Goal: Check status: Check status

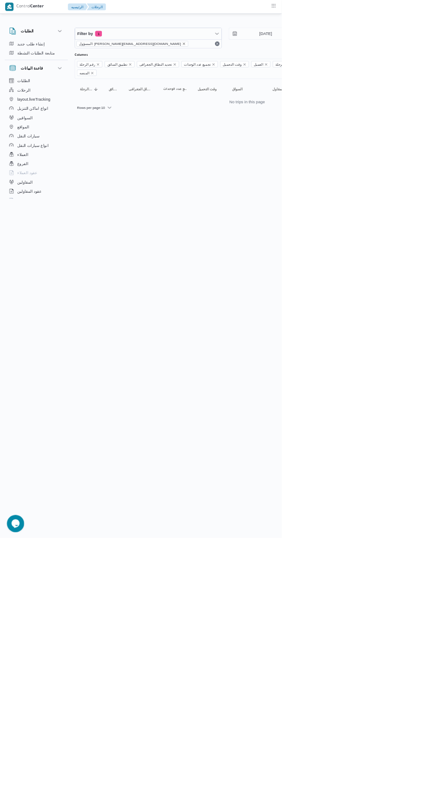
click at [275, 65] on icon "remove selected entity" at bounding box center [276, 65] width 3 height 3
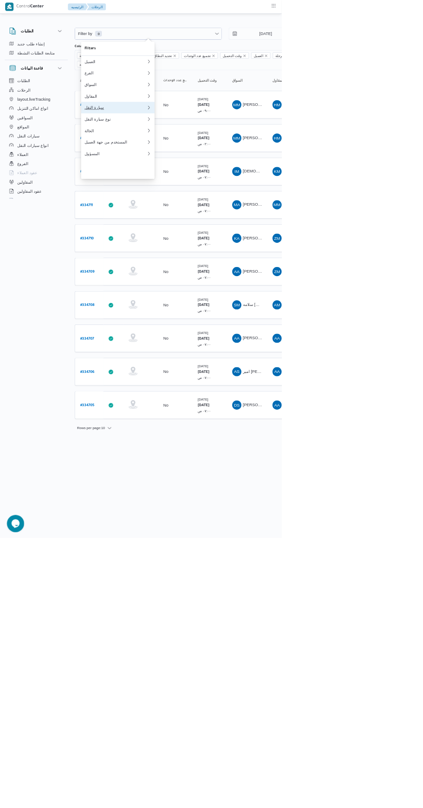
click at [142, 165] on div "سيارة النقل" at bounding box center [173, 161] width 93 height 7
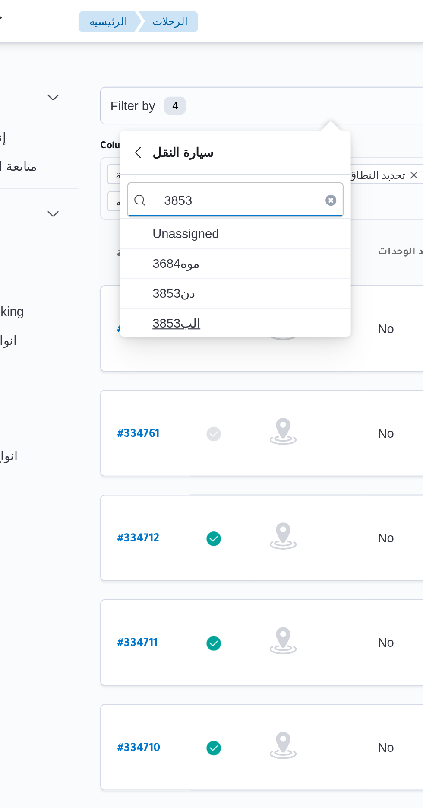
type input "3853"
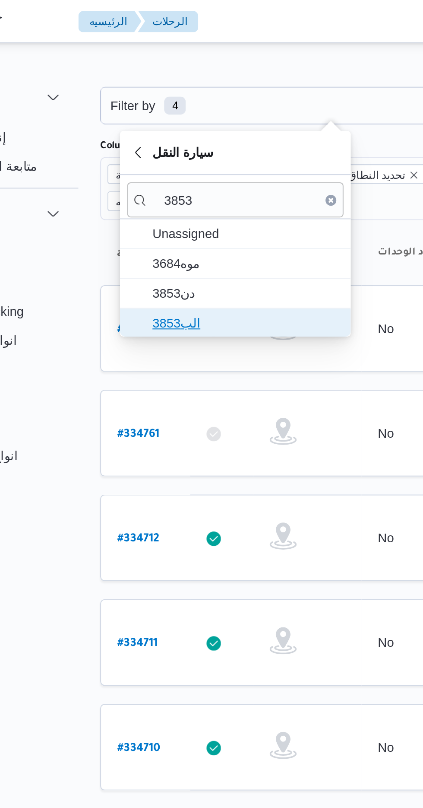
click at [142, 154] on span "الب3853" at bounding box center [182, 155] width 90 height 10
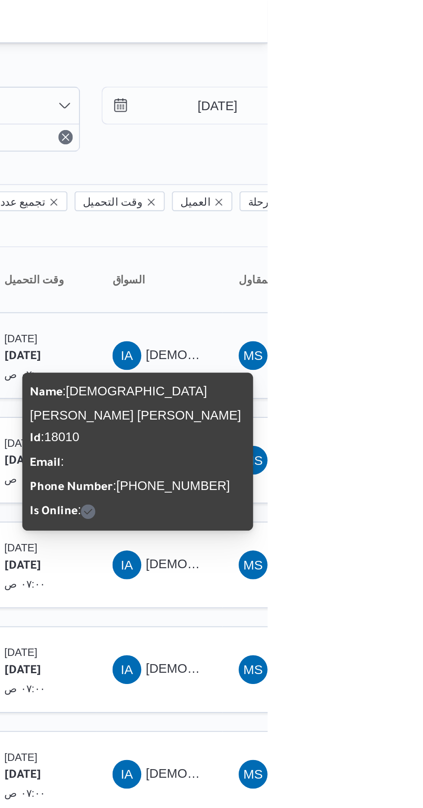
click at [373, 163] on span "IA [DEMOGRAPHIC_DATA] عيد ال[PERSON_NAME]" at bounding box center [371, 170] width 45 height 14
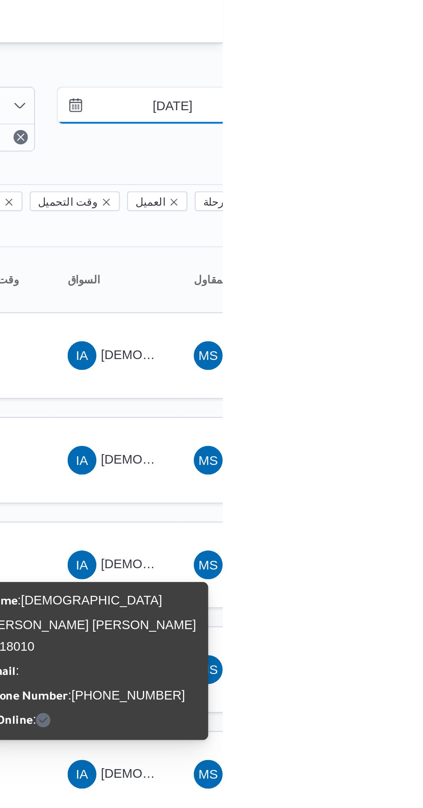
click at [388, 48] on input "[DATE]" at bounding box center [393, 50] width 98 height 17
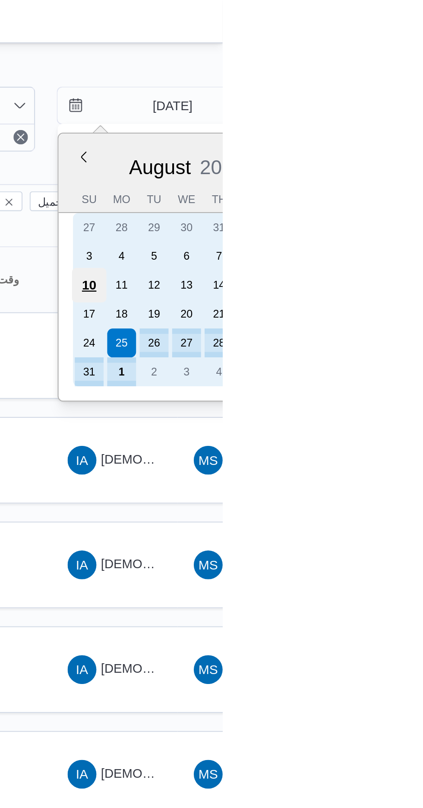
click at [366, 130] on div "10" at bounding box center [359, 136] width 16 height 16
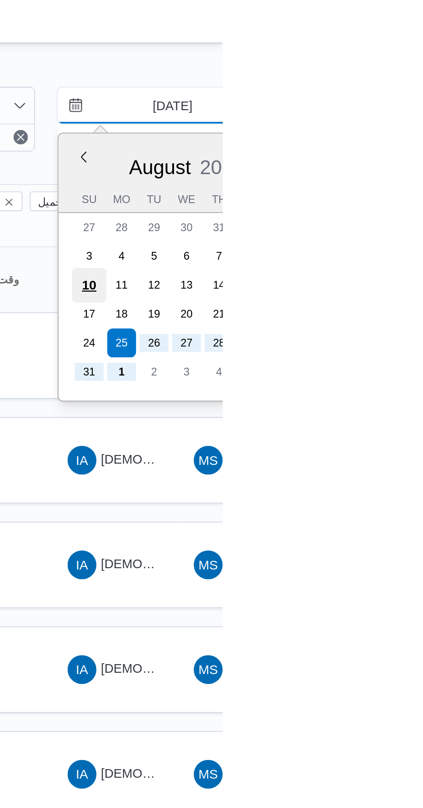
type input "[DATE]"
